Goal: Task Accomplishment & Management: Manage account settings

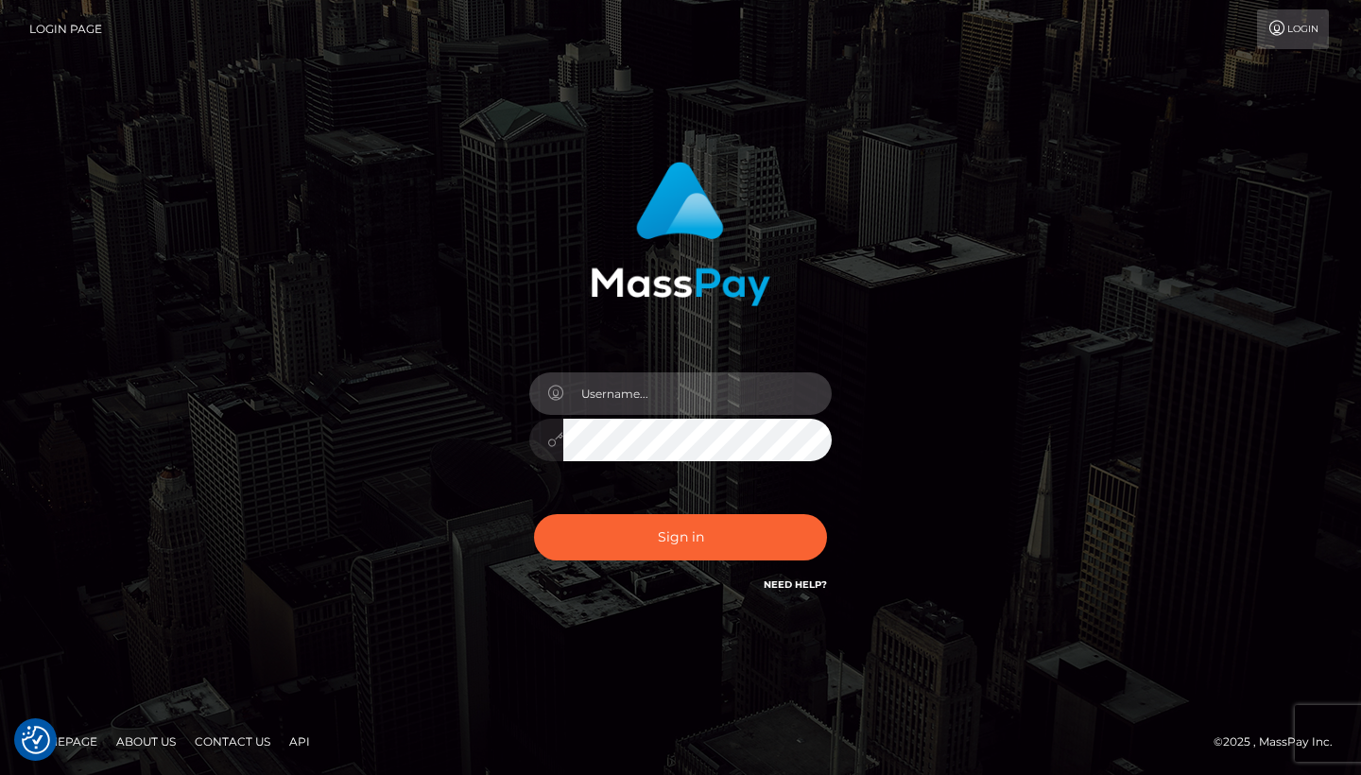
type input "jadesmithh2022@gmail.com"
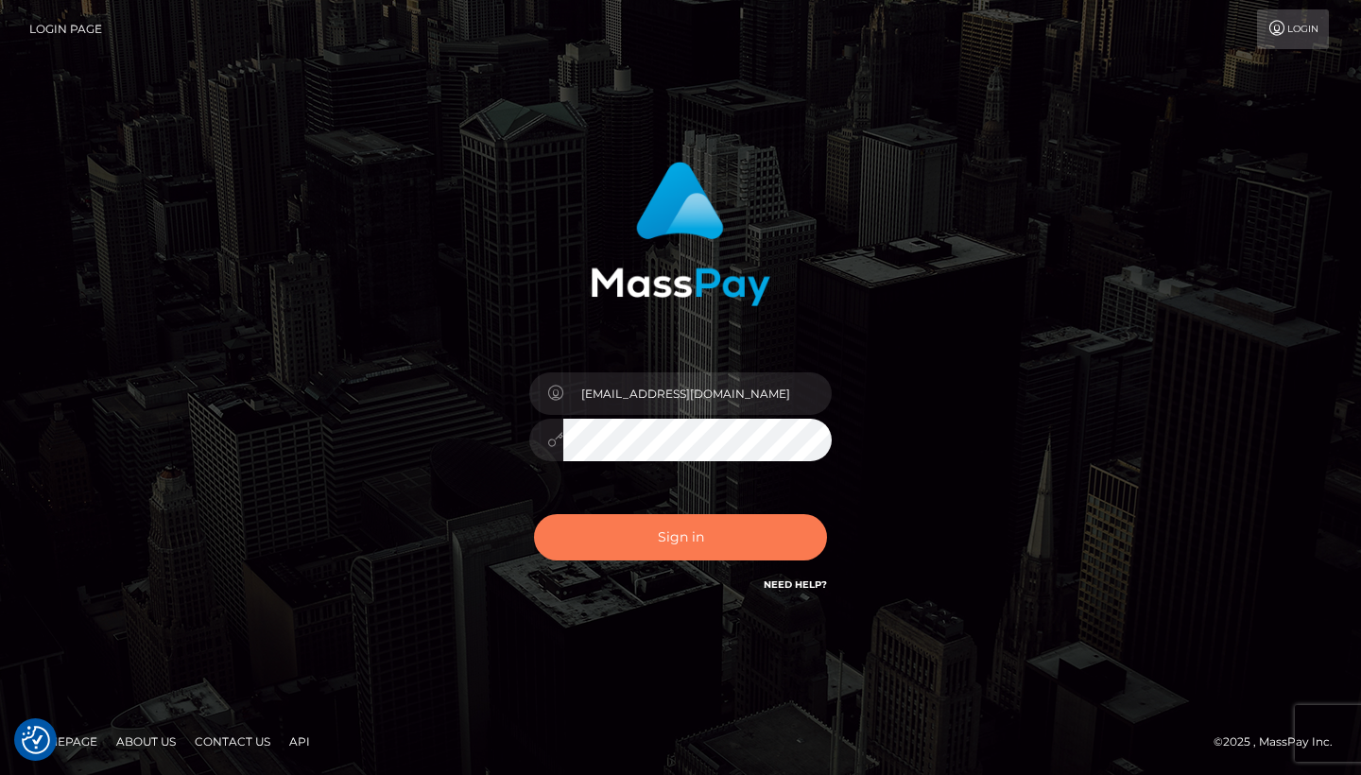
click at [624, 525] on button "Sign in" at bounding box center [680, 537] width 293 height 46
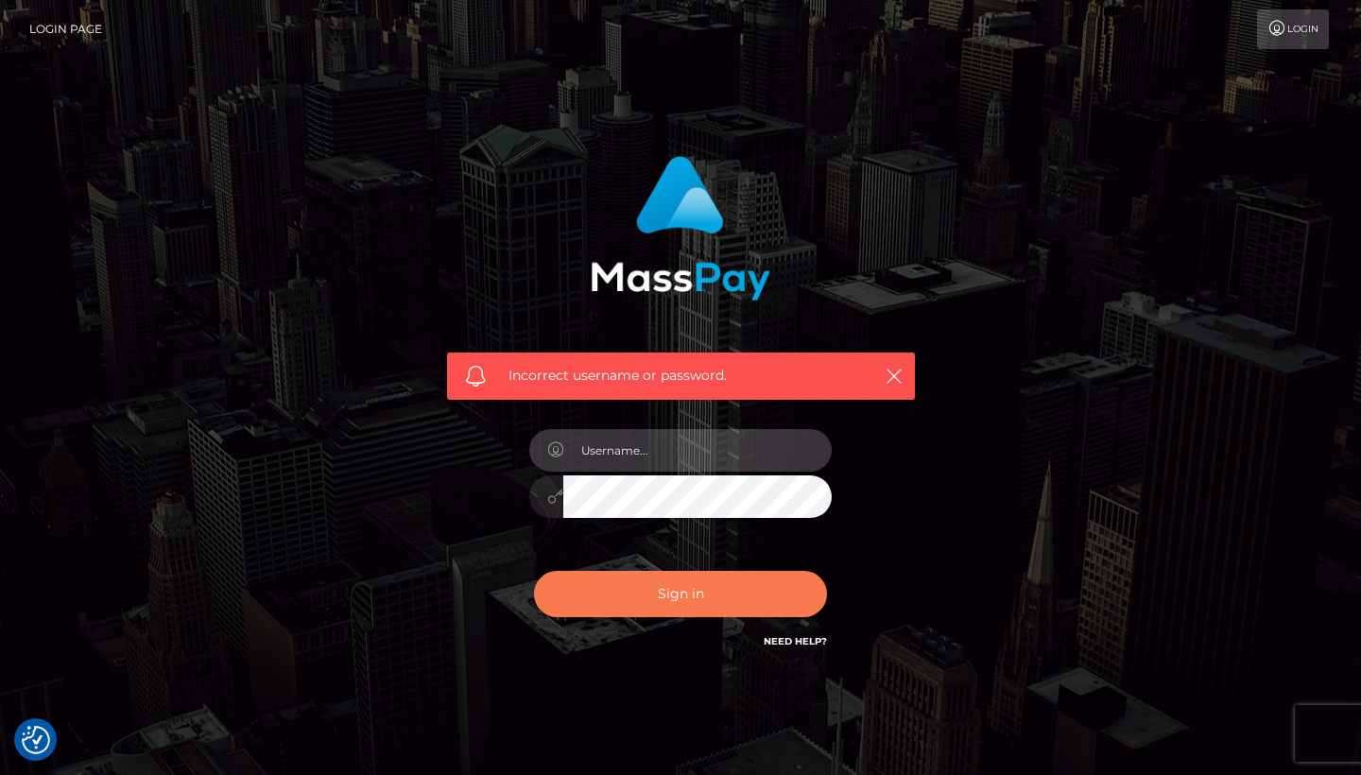
checkbox input "true"
type input "[EMAIL_ADDRESS][DOMAIN_NAME]"
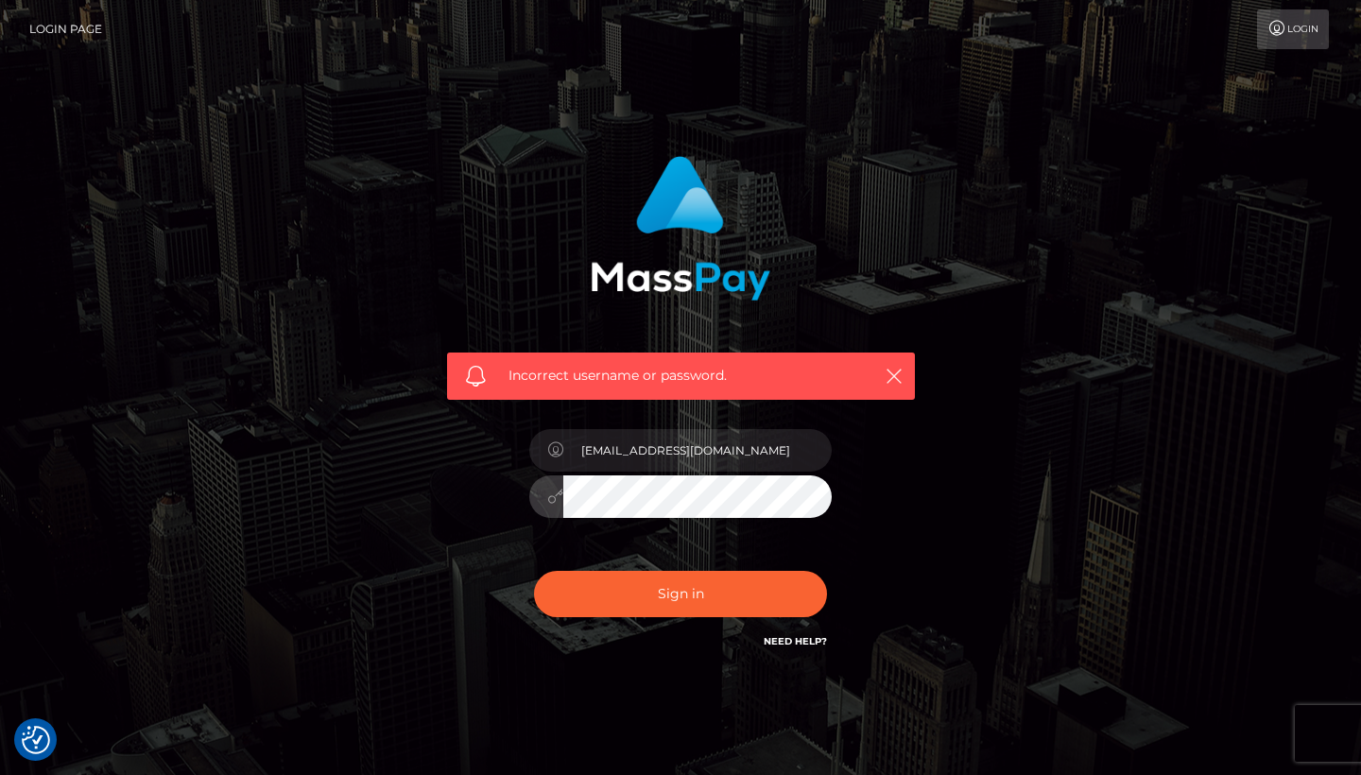
click at [680, 592] on button "Sign in" at bounding box center [680, 594] width 293 height 46
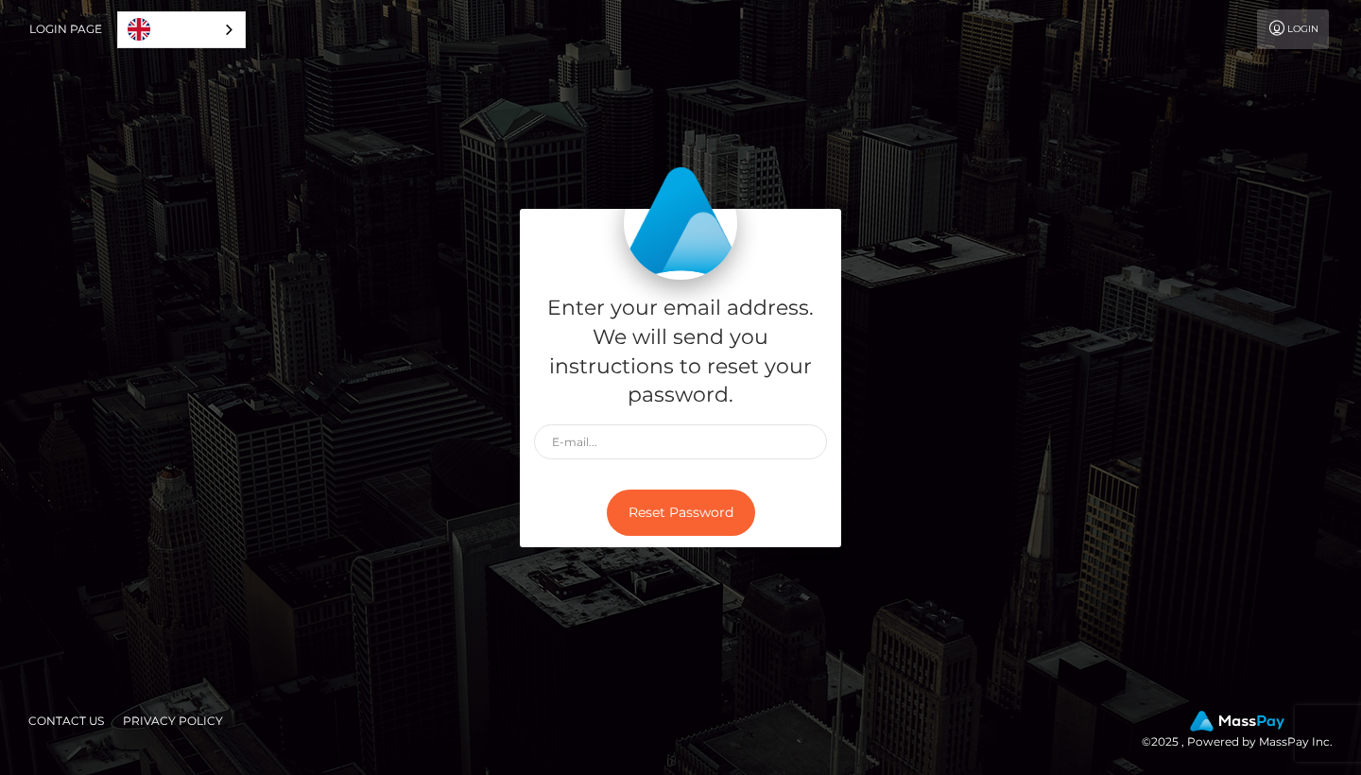
click at [1270, 34] on icon at bounding box center [1277, 28] width 20 height 15
click at [1295, 31] on link "Login" at bounding box center [1293, 29] width 72 height 40
